Goal: Communication & Community: Participate in discussion

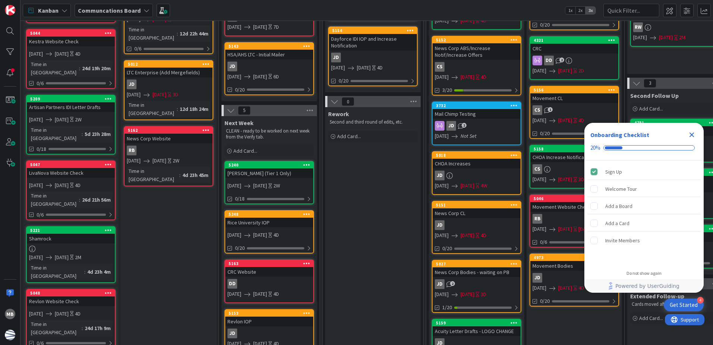
click at [690, 135] on icon "Close Checklist" at bounding box center [692, 134] width 9 height 9
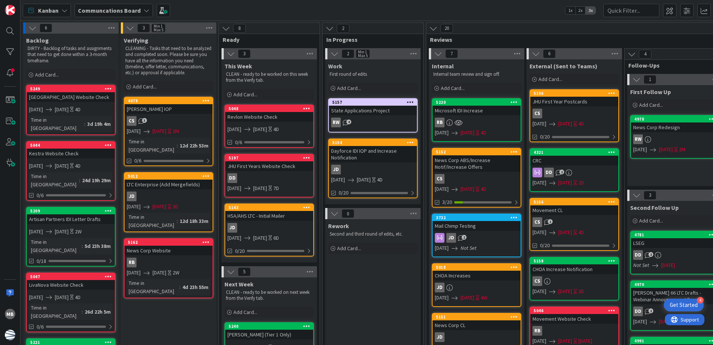
click at [306, 11] on div "Kanban Communcations Board 1x 2x 3x" at bounding box center [367, 10] width 693 height 21
